Goal: Task Accomplishment & Management: Manage account settings

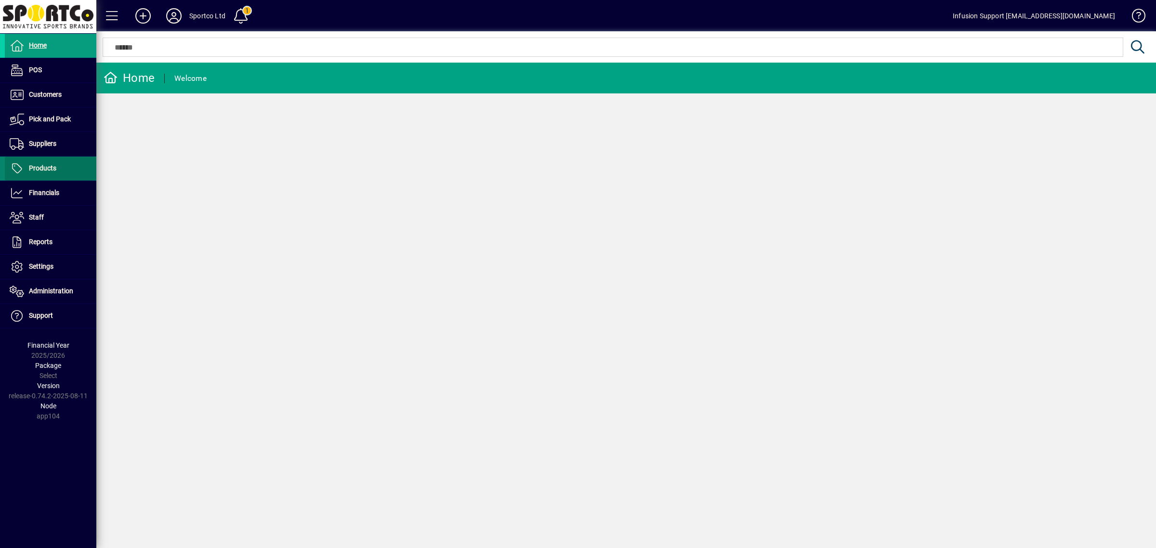
click at [47, 168] on span "Products" at bounding box center [42, 168] width 27 height 8
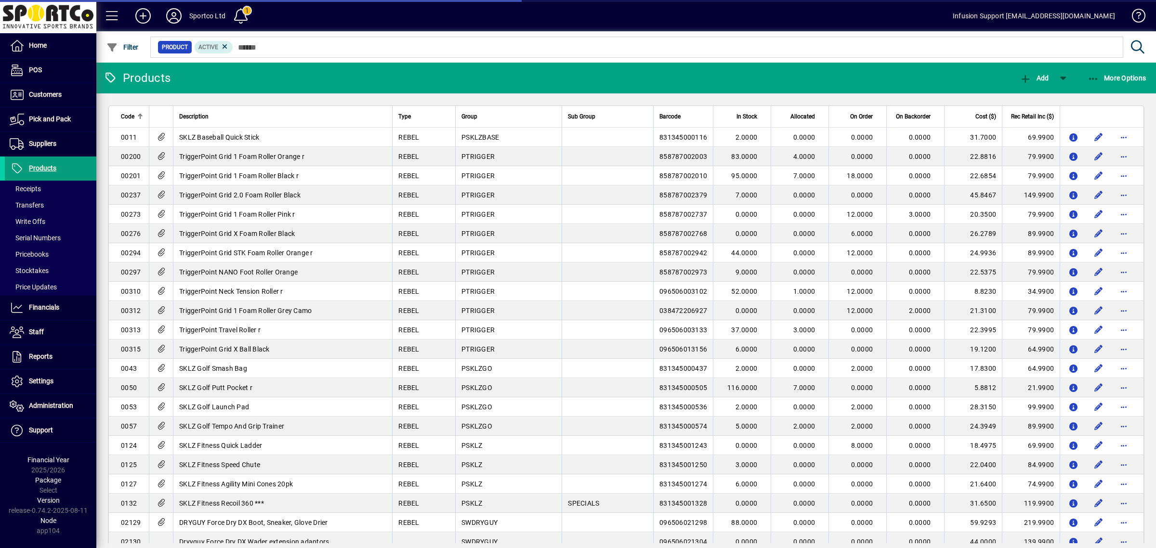
click at [223, 44] on icon at bounding box center [225, 46] width 9 height 9
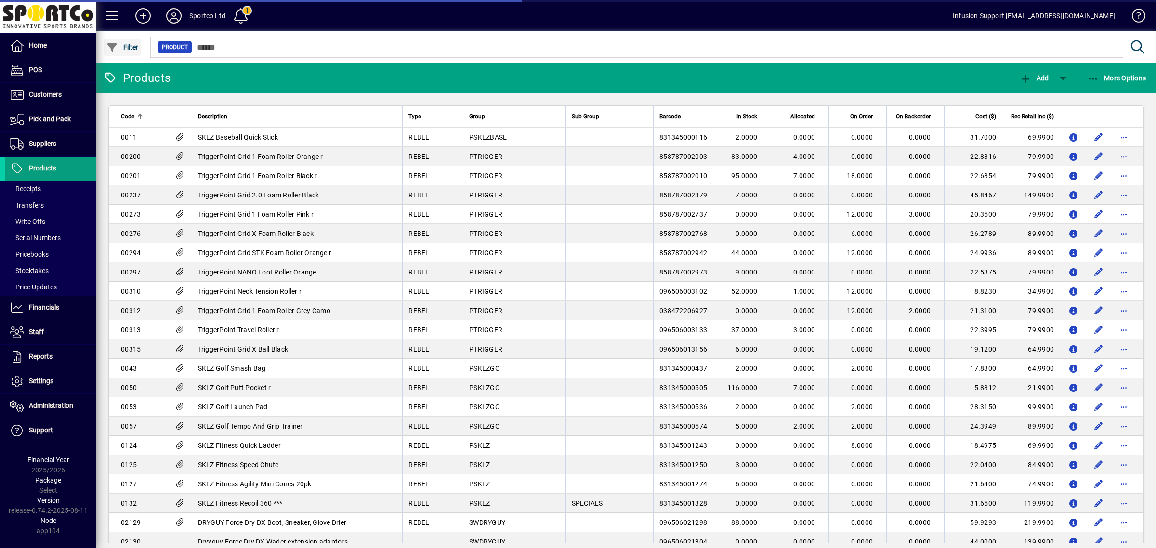
click at [126, 47] on span "Filter" at bounding box center [122, 47] width 32 height 8
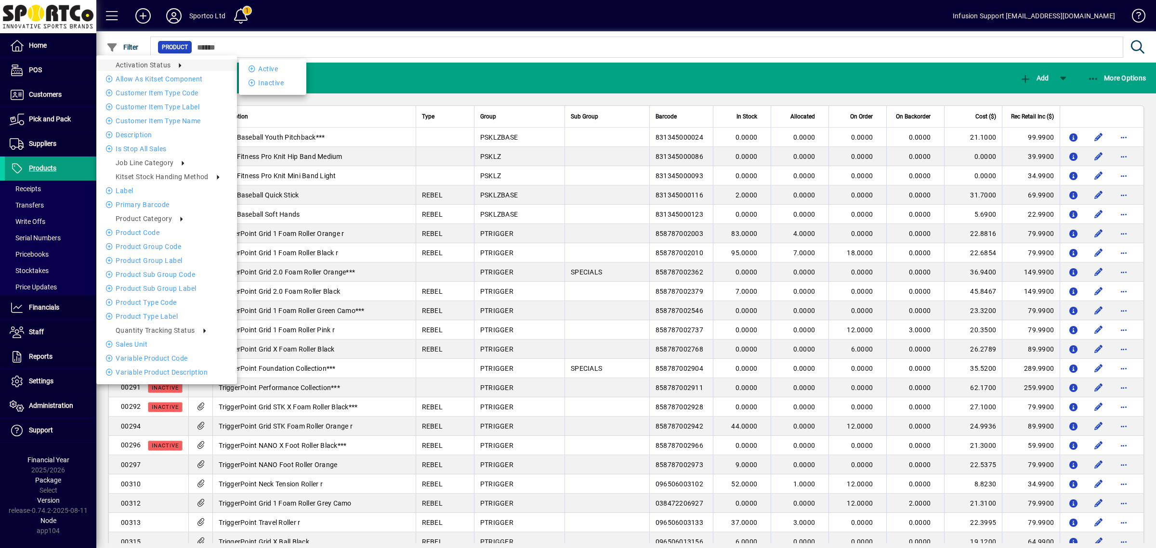
click at [274, 85] on li "Inactive" at bounding box center [272, 83] width 67 height 12
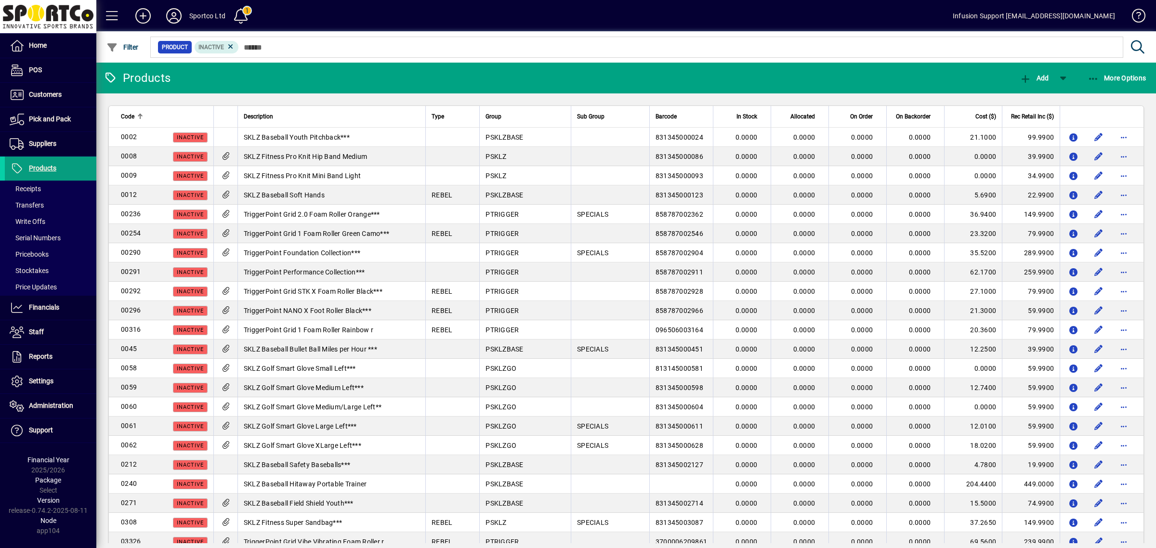
click at [391, 116] on div "Description" at bounding box center [332, 116] width 176 height 11
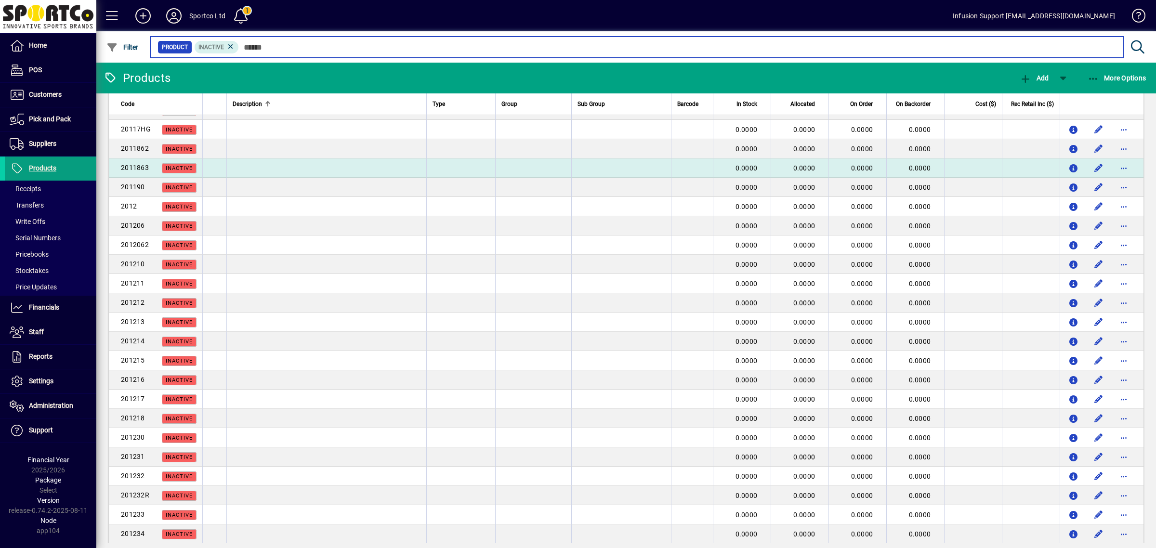
scroll to position [1550, 0]
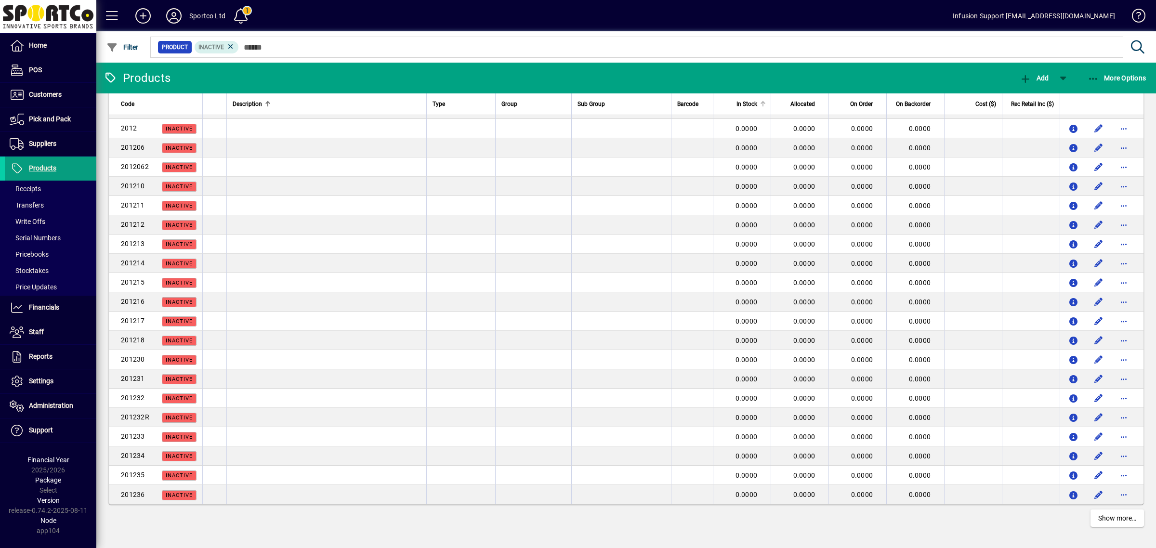
click at [736, 104] on span "In Stock" at bounding box center [746, 104] width 21 height 11
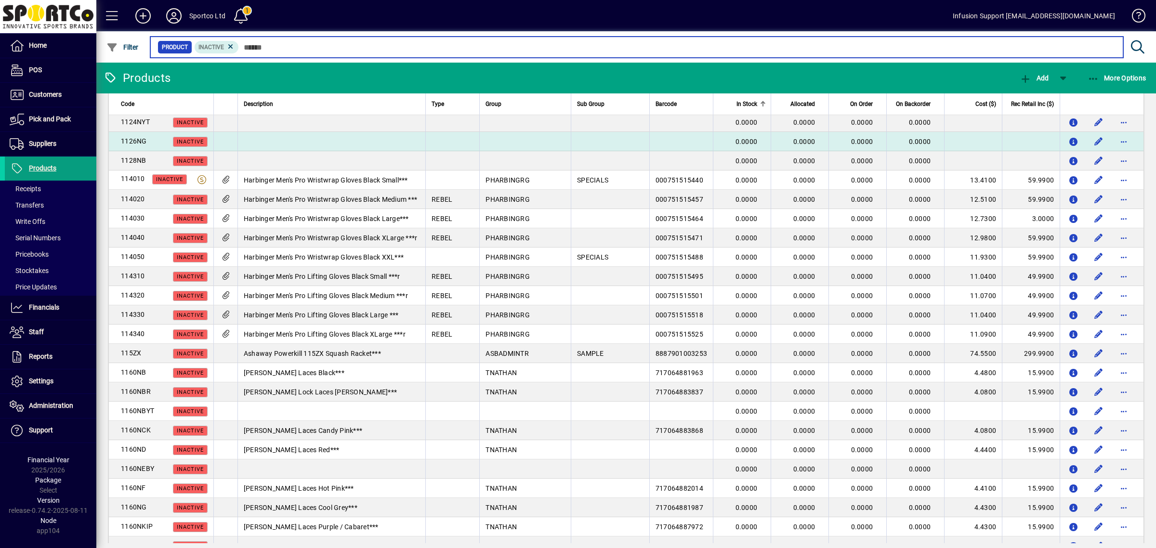
scroll to position [1550, 0]
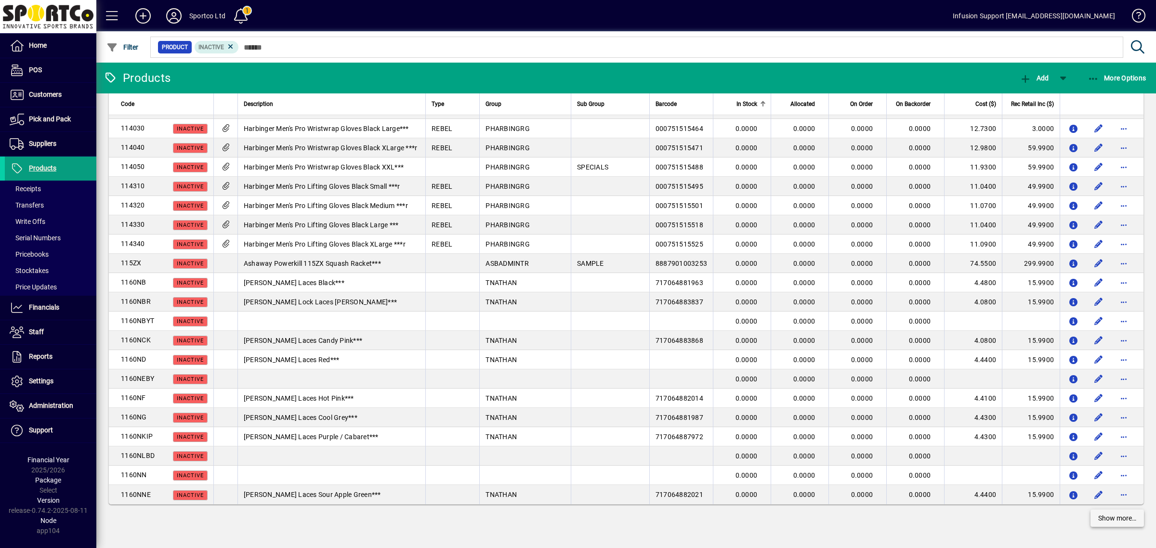
click at [1123, 524] on span at bounding box center [1116, 518] width 53 height 23
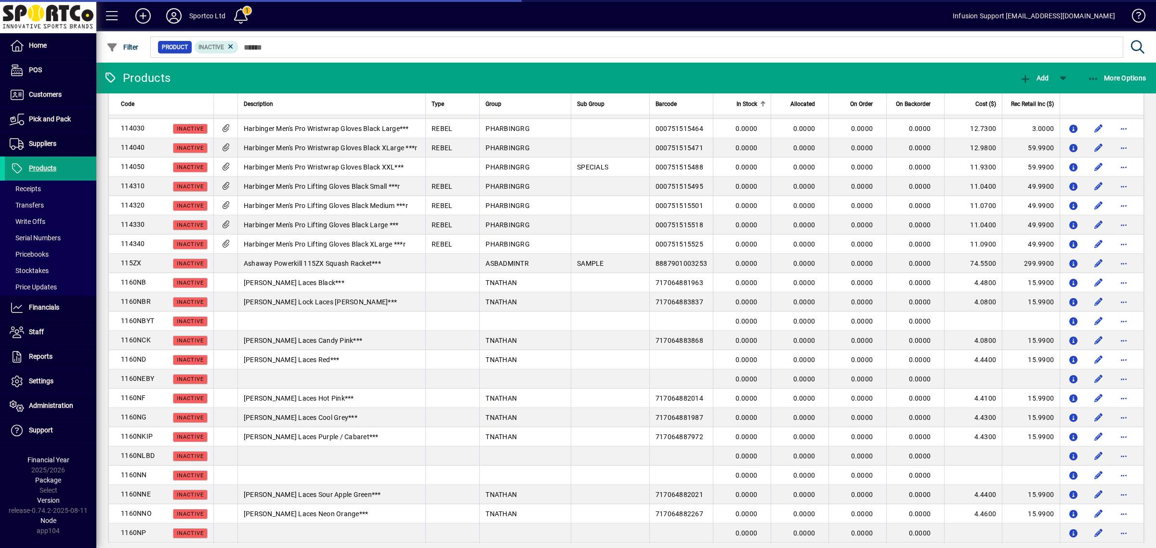
click at [749, 101] on th "In Stock" at bounding box center [742, 104] width 58 height 22
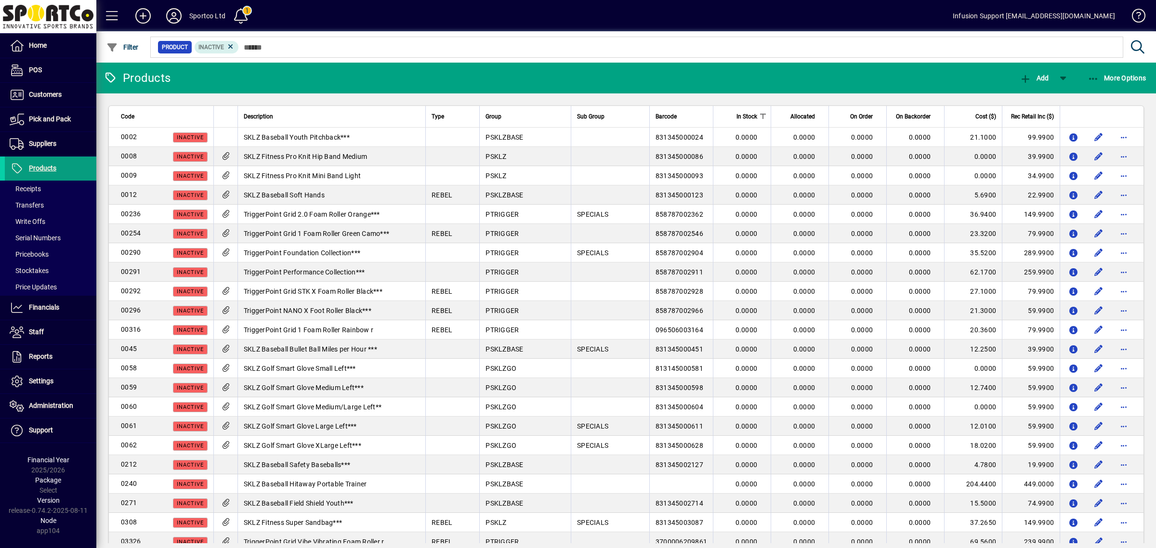
click at [760, 115] on div at bounding box center [761, 114] width 3 height 1
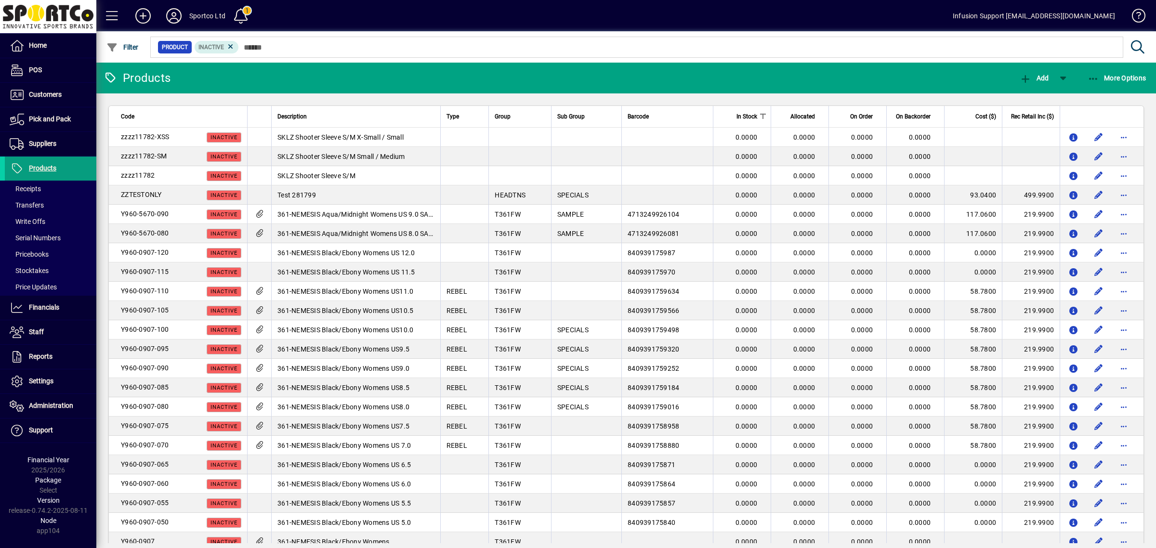
click at [760, 117] on div at bounding box center [763, 117] width 6 height 6
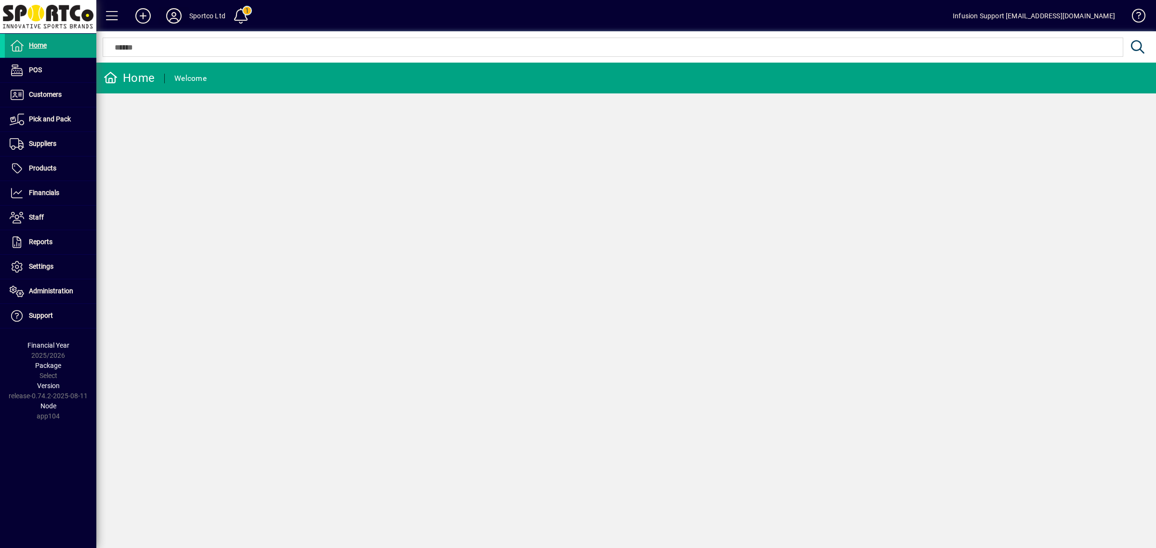
click at [173, 13] on icon at bounding box center [173, 15] width 19 height 15
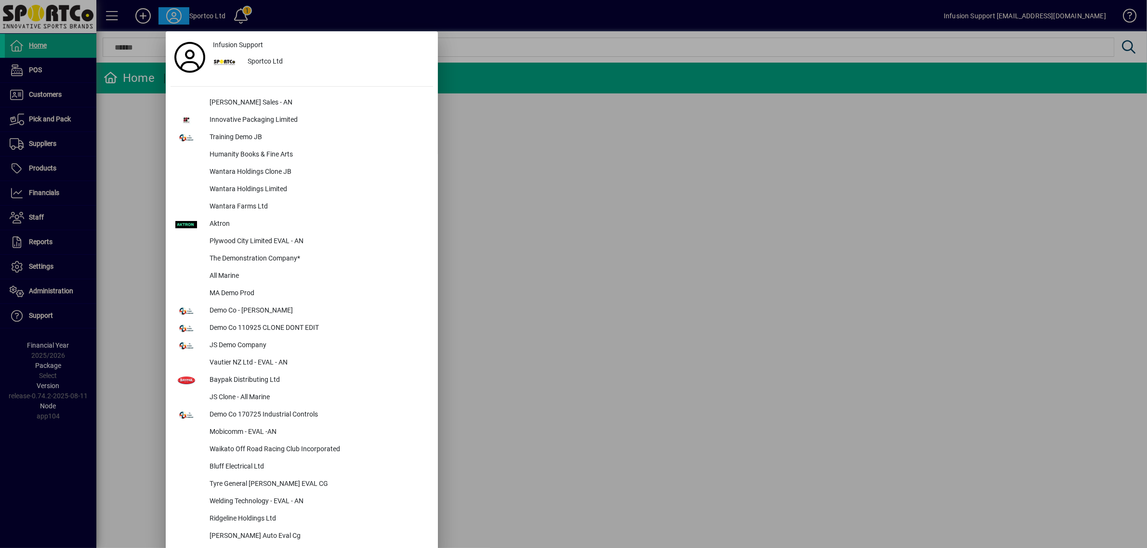
scroll to position [745, 0]
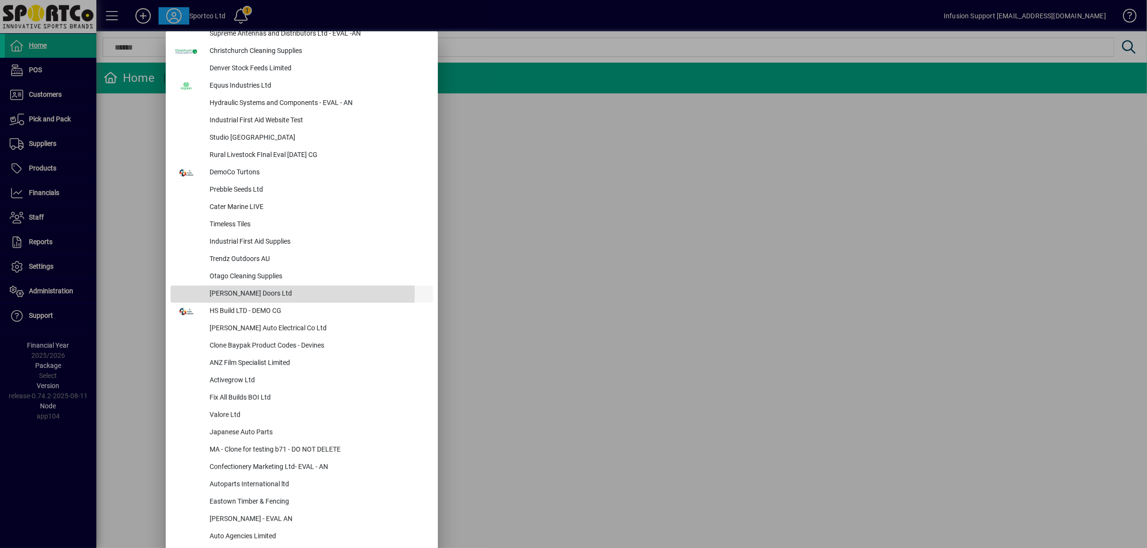
click at [248, 292] on div "Bennett Doors Ltd" at bounding box center [317, 294] width 231 height 17
